Goal: Task Accomplishment & Management: Manage account settings

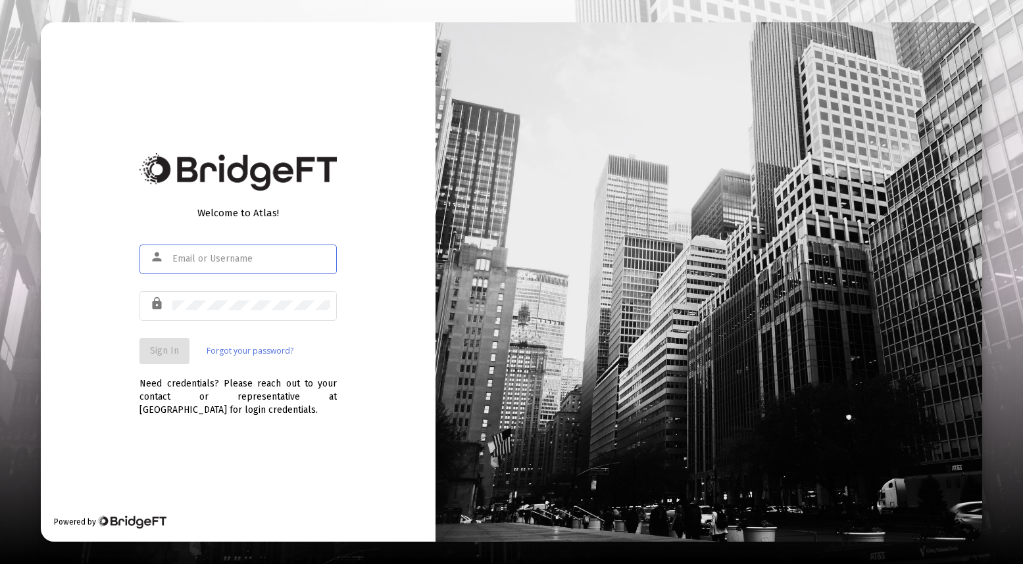
click at [238, 260] on input "text" at bounding box center [251, 259] width 158 height 11
type input "[EMAIL_ADDRESS][DOMAIN_NAME]"
click at [170, 351] on span "Sign In" at bounding box center [164, 350] width 29 height 11
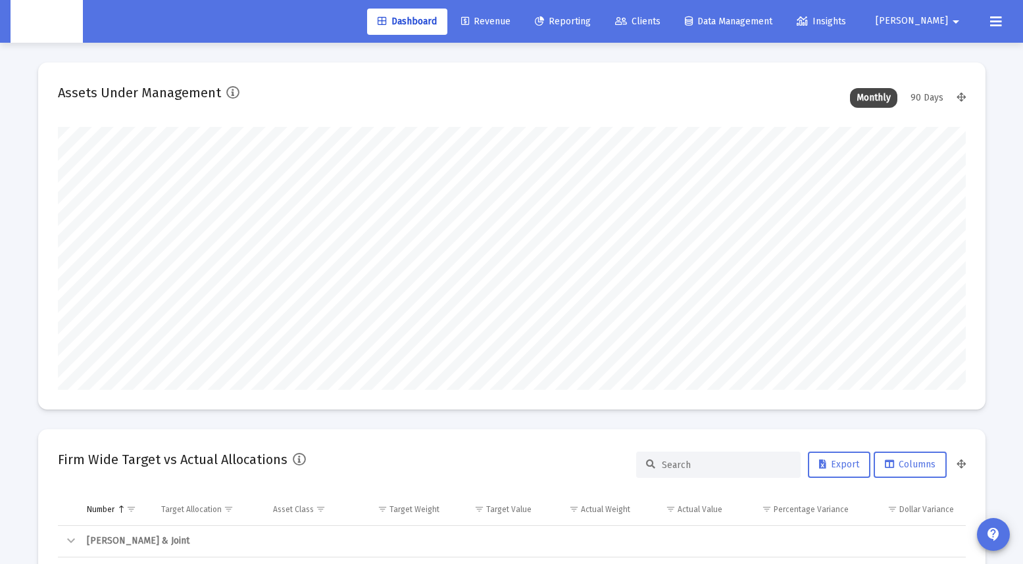
scroll to position [263, 489]
type input "[DATE]"
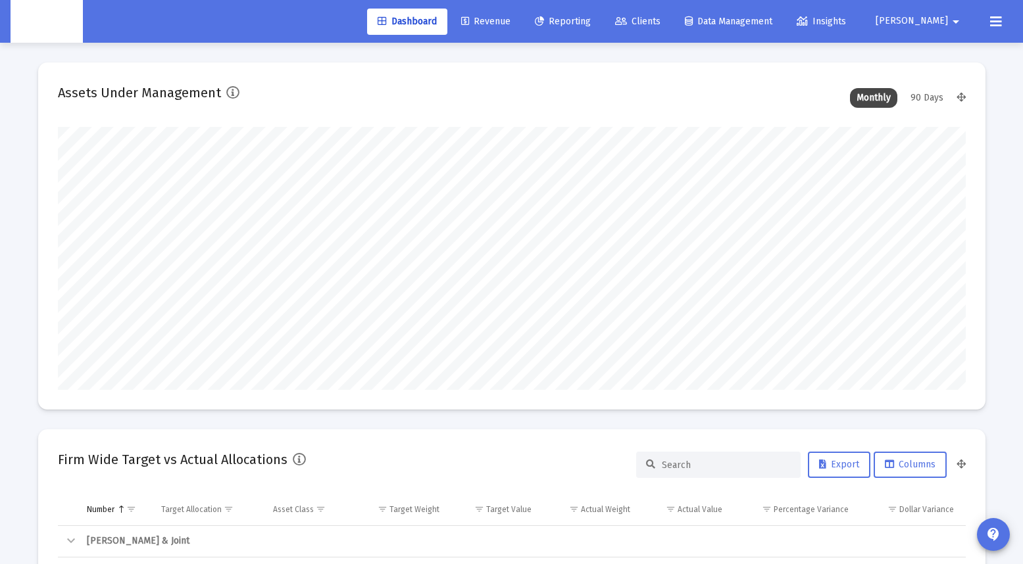
click at [660, 20] on span "Clients" at bounding box center [637, 21] width 45 height 11
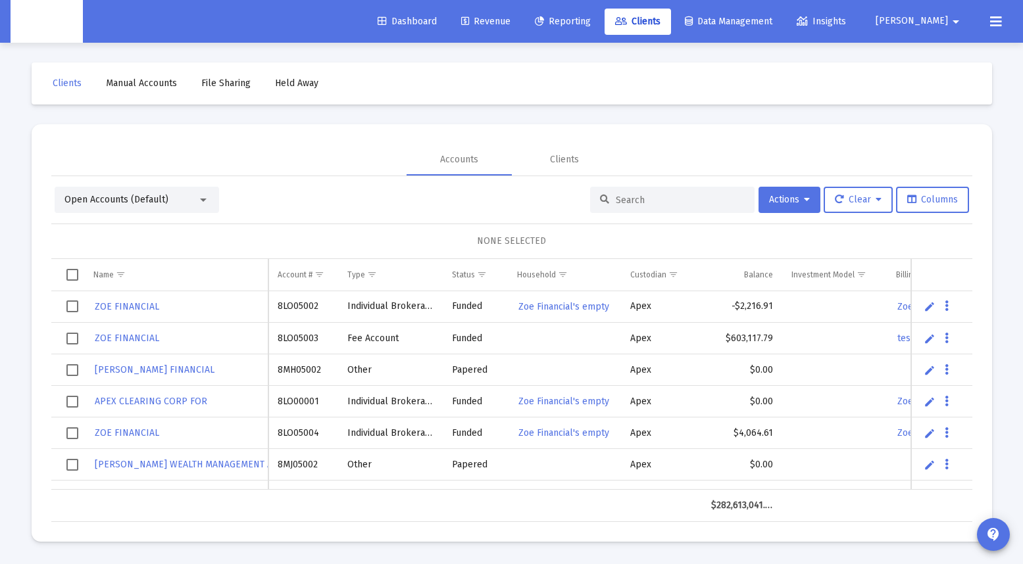
click at [626, 202] on input at bounding box center [679, 200] width 129 height 11
paste input "8MM05040"
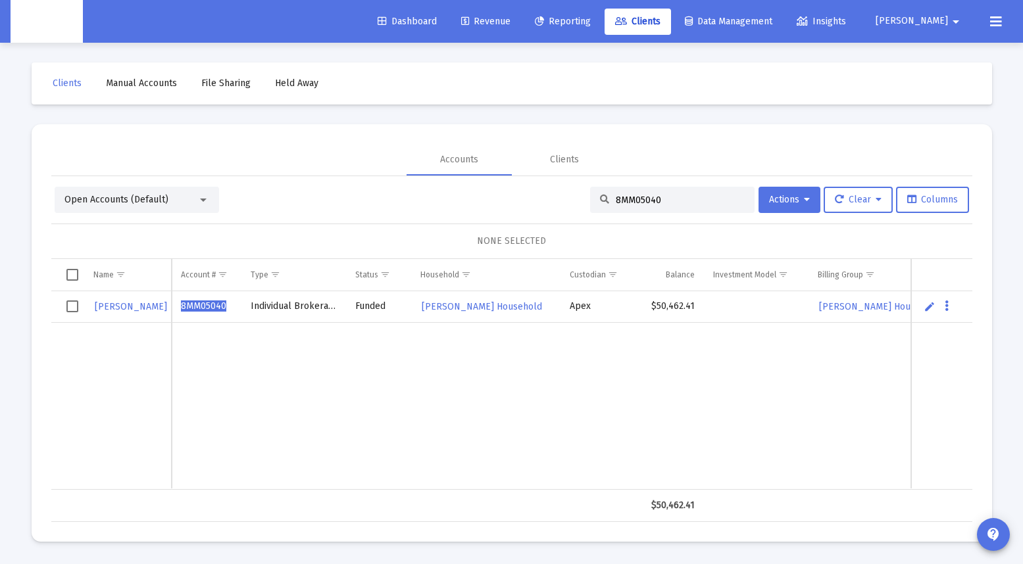
type input "8MM05040"
click at [366, 329] on td "Data grid" at bounding box center [378, 406] width 65 height 166
